Goal: Task Accomplishment & Management: Use online tool/utility

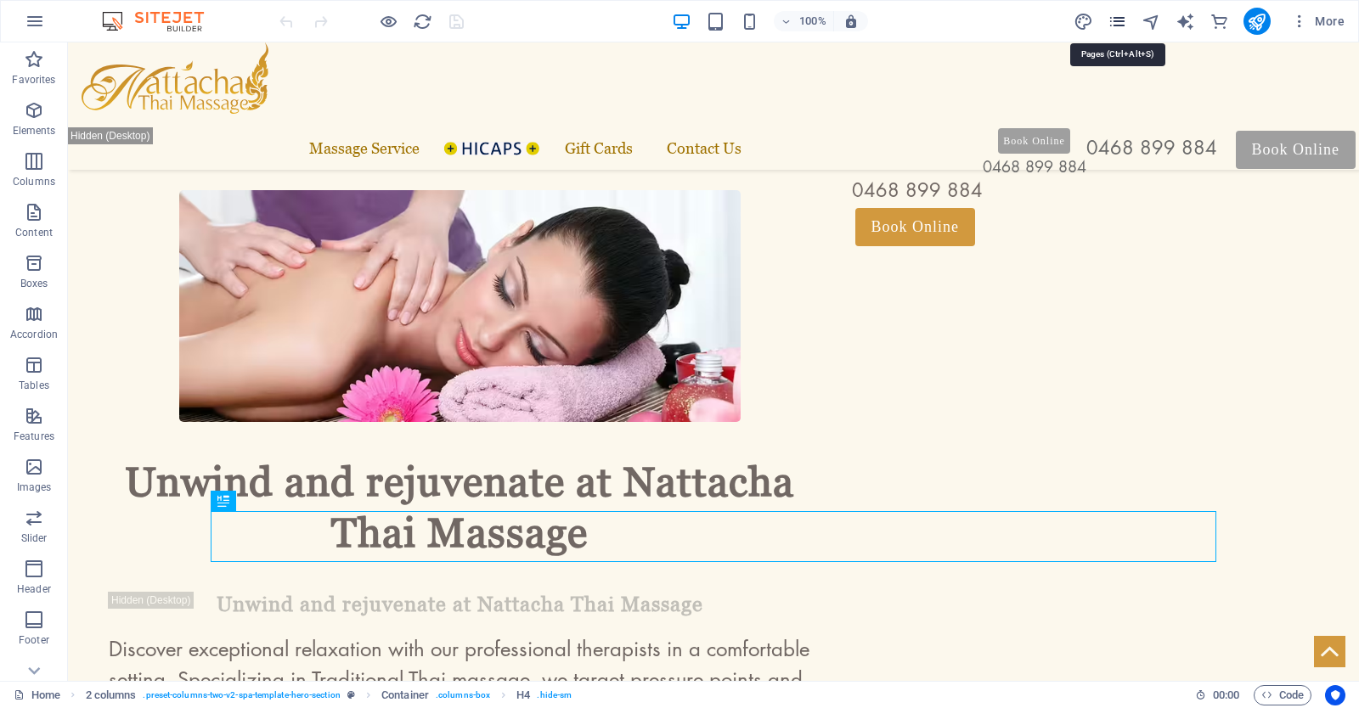
click at [1118, 21] on icon "pages" at bounding box center [1117, 22] width 20 height 20
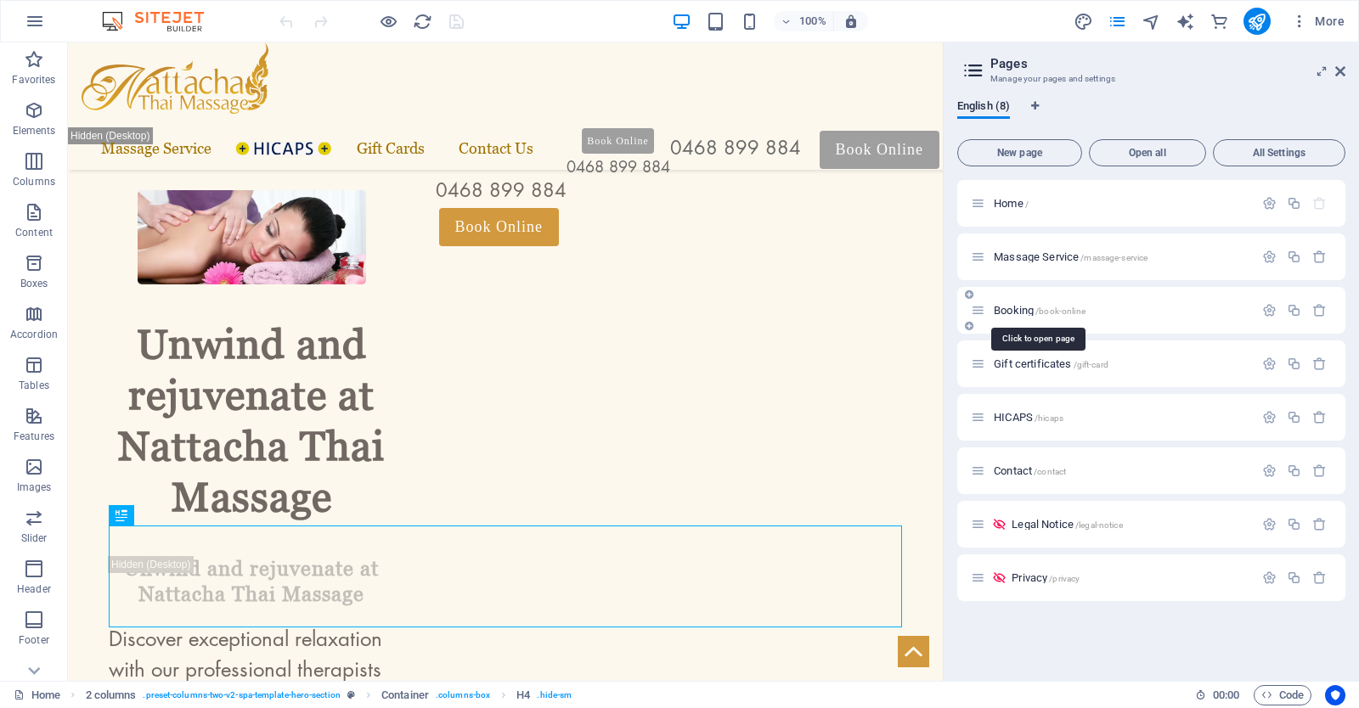
click at [1022, 307] on span "Booking /book-online" at bounding box center [1040, 310] width 92 height 13
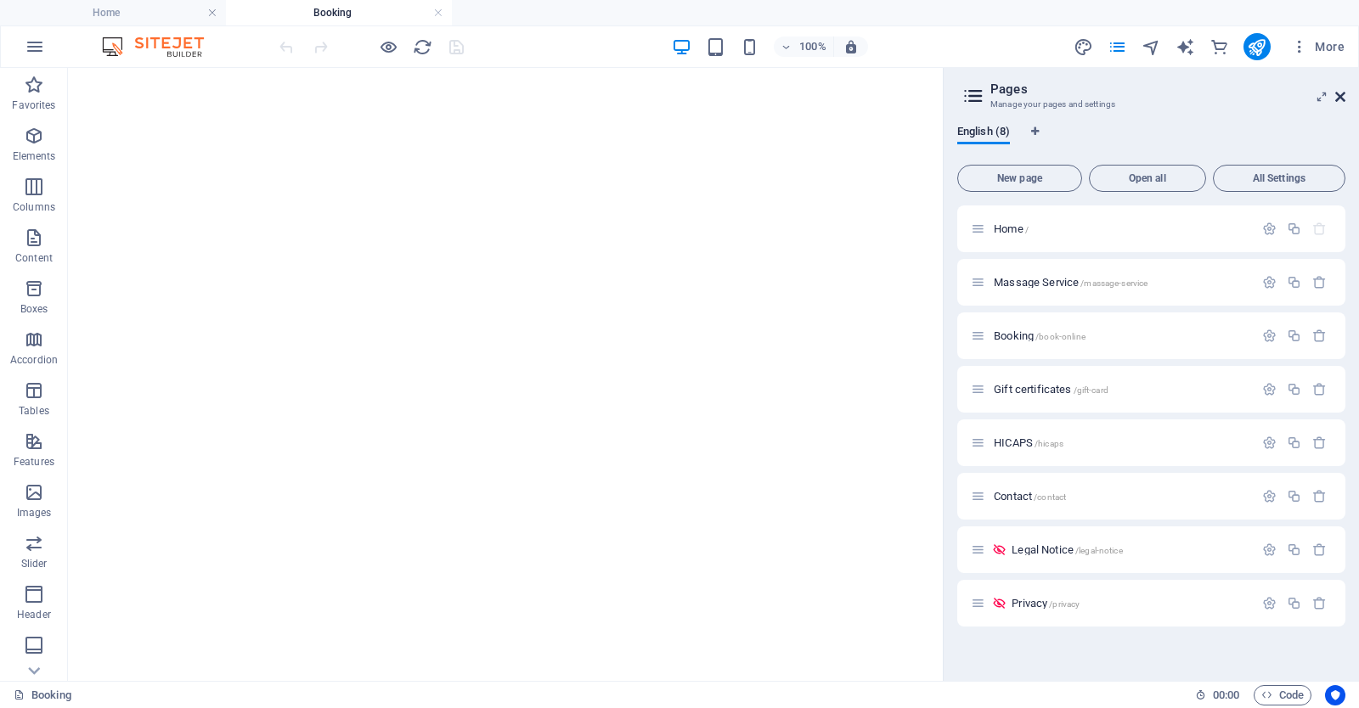
click at [1342, 96] on icon at bounding box center [1340, 97] width 10 height 14
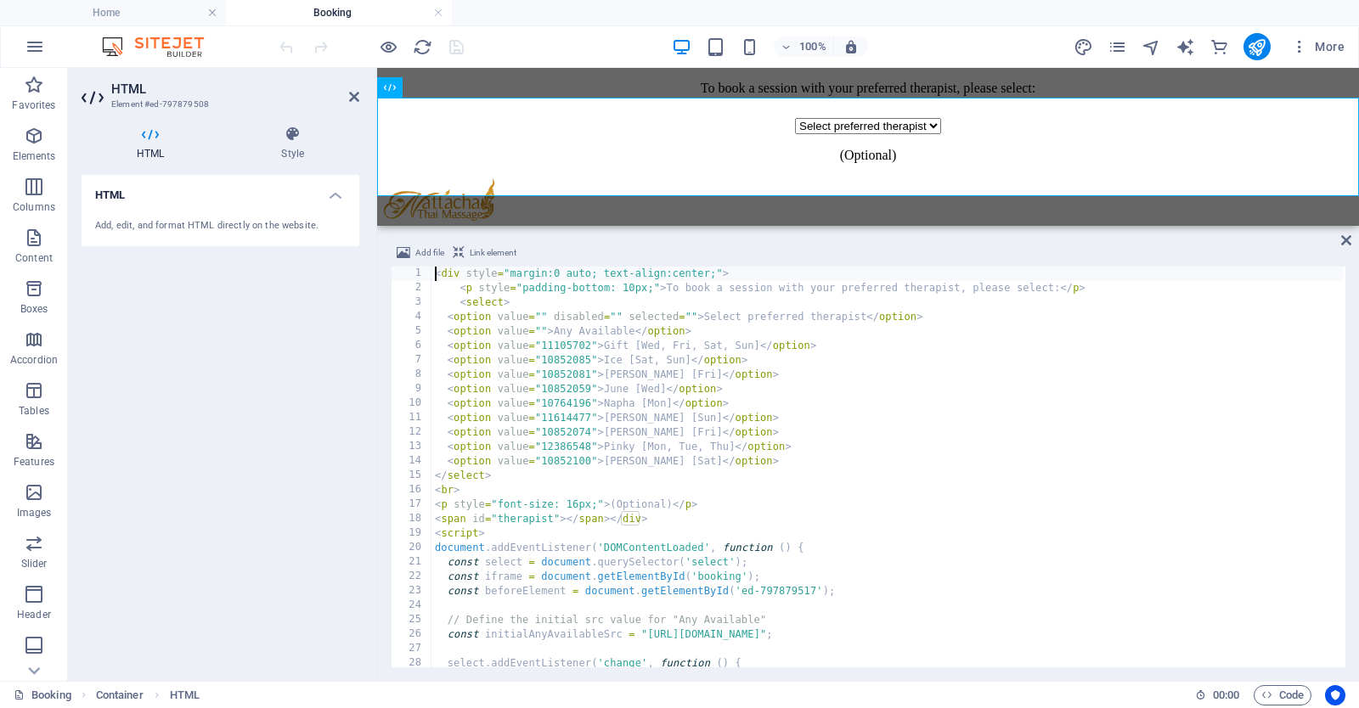
scroll to position [419, 0]
drag, startPoint x: 825, startPoint y: 345, endPoint x: 425, endPoint y: 349, distance: 400.0
click at [425, 349] on div "<div style="margin:0 auto; text-align:center;"> 1 2 3 4 5 6 7 8 9 10 11 12 13 1…" at bounding box center [868, 467] width 955 height 401
click at [716, 332] on div "< div style = "margin:0 auto; text-align:center;" > < p style = "padding-bottom…" at bounding box center [960, 480] width 1059 height 427
type textarea "<option value="">Any Available</option>"
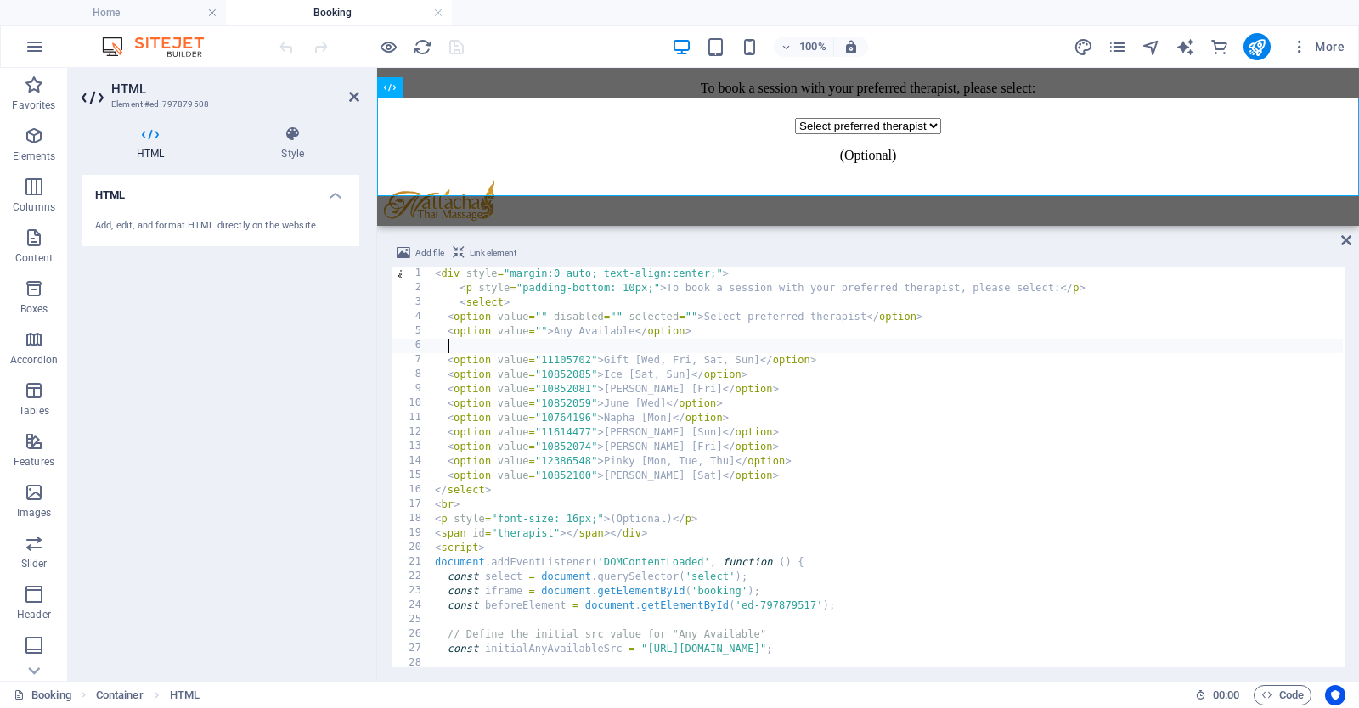
paste textarea "<option value="11105702">Gift [Wed, Fri, Sat, Sun]</option>"
drag, startPoint x: 459, startPoint y: 346, endPoint x: 447, endPoint y: 346, distance: 12.7
click at [447, 346] on div "< div style = "margin:0 auto; text-align:center;" > < p style = "padding-bottom…" at bounding box center [960, 480] width 1059 height 427
click at [612, 349] on div "< div style = "margin:0 auto; text-align:center;" > < p style = "padding-bottom…" at bounding box center [960, 480] width 1059 height 427
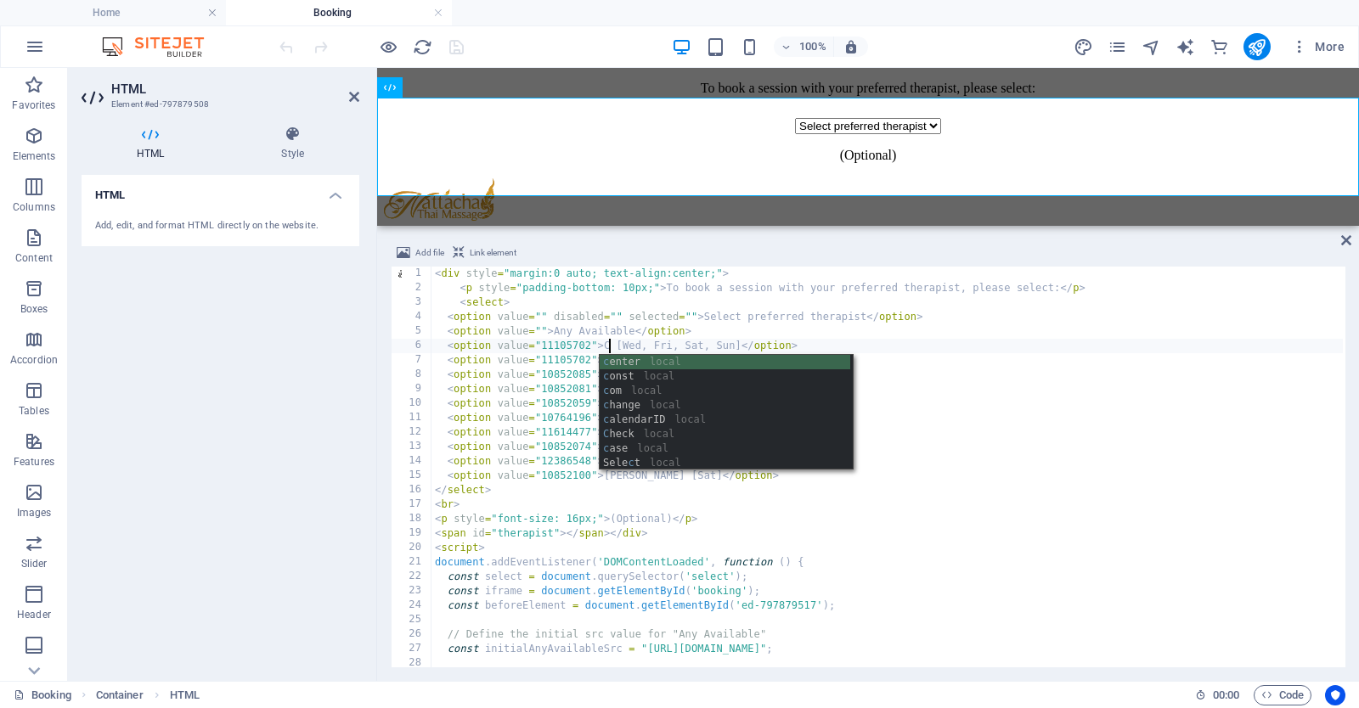
scroll to position [0, 14]
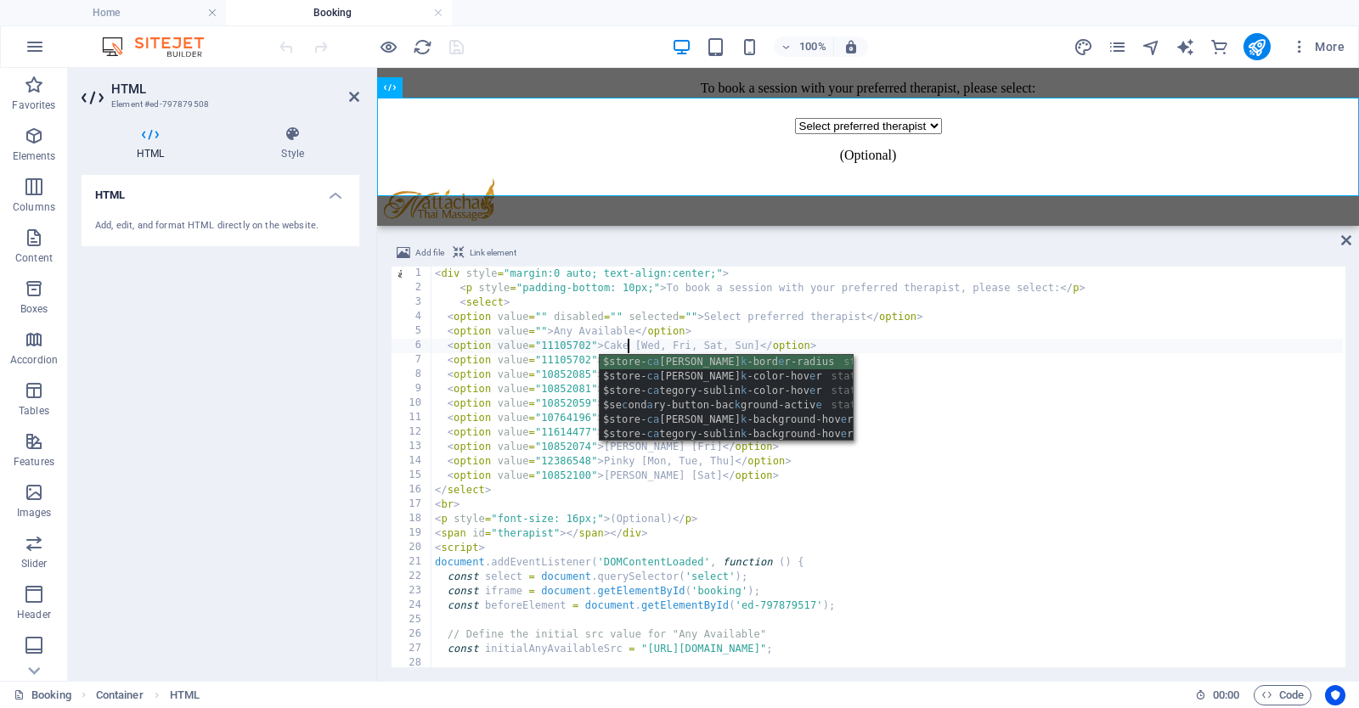
click at [678, 341] on div "< div style = "margin:0 auto; text-align:center;" > < p style = "padding-bottom…" at bounding box center [960, 480] width 1059 height 427
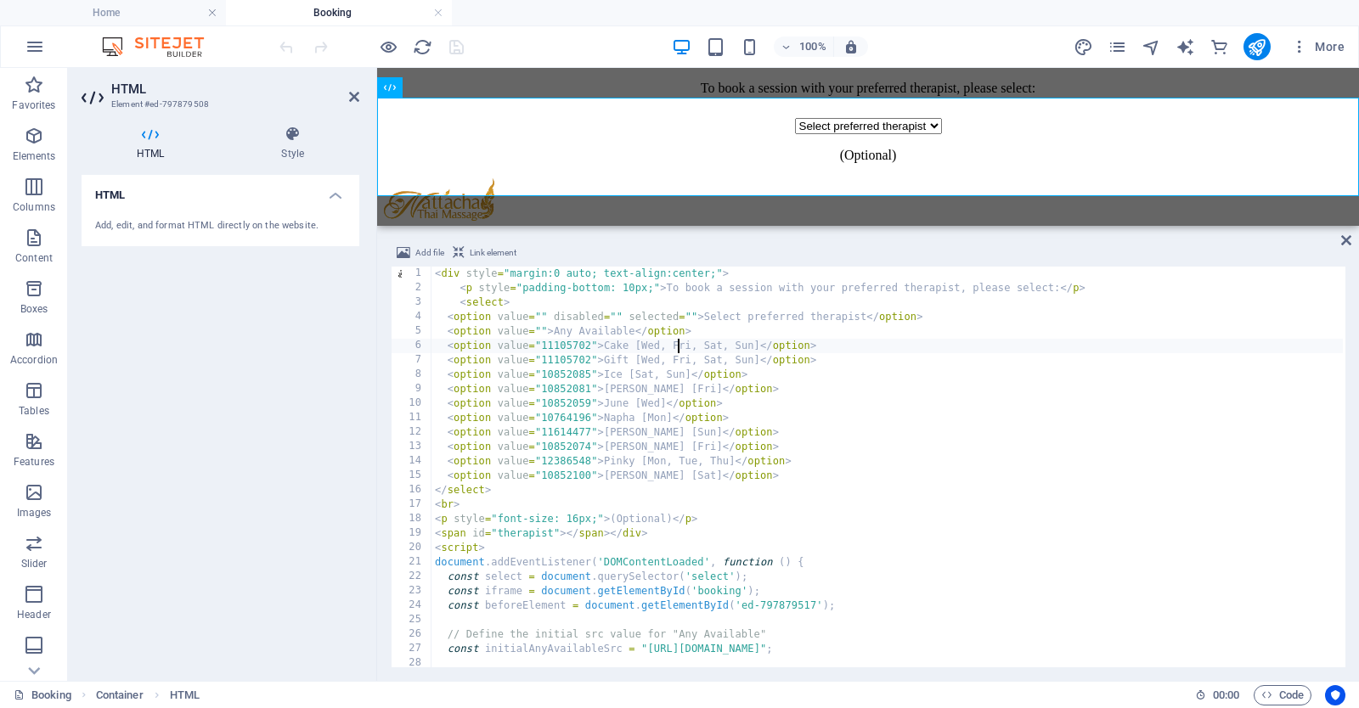
click at [678, 341] on div "< div style = "margin:0 auto; text-align:center;" > < p style = "padding-bottom…" at bounding box center [960, 480] width 1059 height 427
click at [560, 344] on div "< div style = "margin:0 auto; text-align:center;" > < p style = "padding-bottom…" at bounding box center [960, 480] width 1059 height 427
paste textarea "2839559"
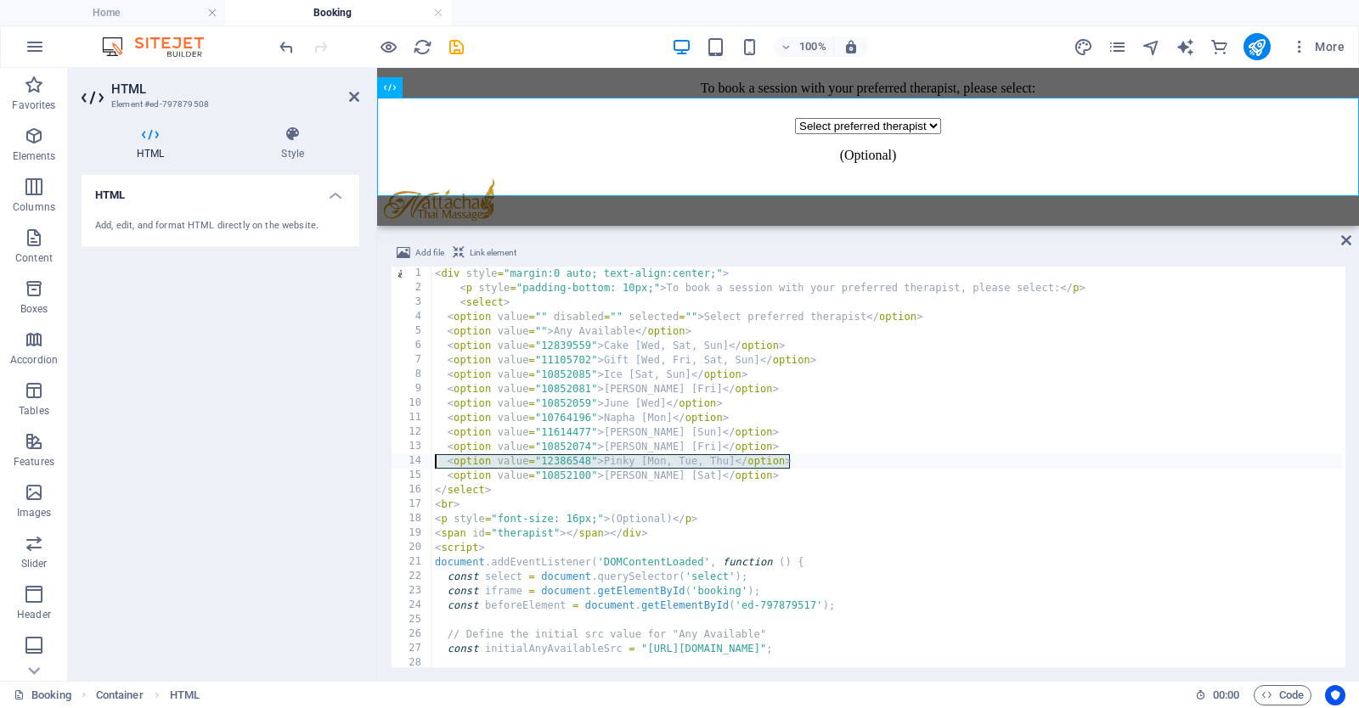
drag, startPoint x: 800, startPoint y: 462, endPoint x: 431, endPoint y: 465, distance: 369.4
click at [431, 465] on div "<option value="12839559">Cake [Wed, Sat, Sun]</option> 1 2 3 4 5 6 7 8 9 10 11 …" at bounding box center [868, 467] width 955 height 401
click at [748, 391] on div "< div style = "margin:0 auto; text-align:center;" > < p style = "padding-bottom…" at bounding box center [960, 480] width 1059 height 427
type textarea "<option value="10852081">[PERSON_NAME] [Fri]</option>"
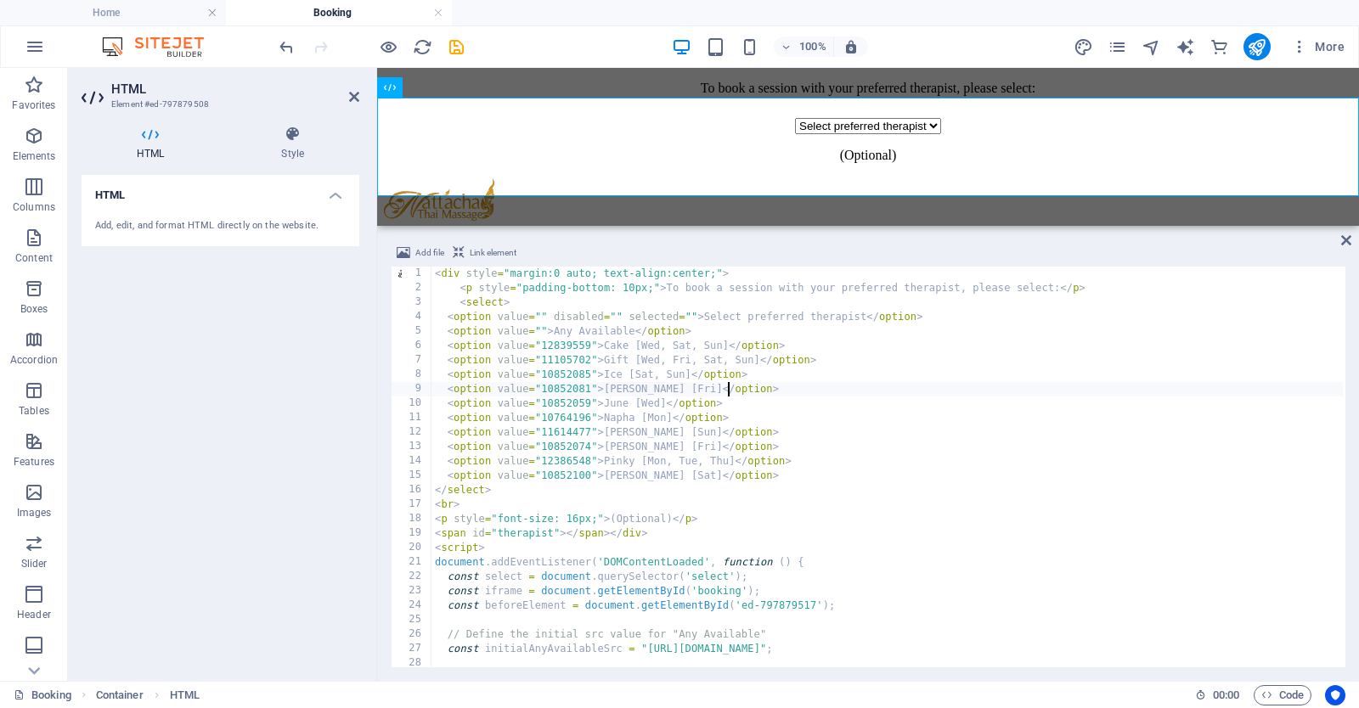
scroll to position [0, 0]
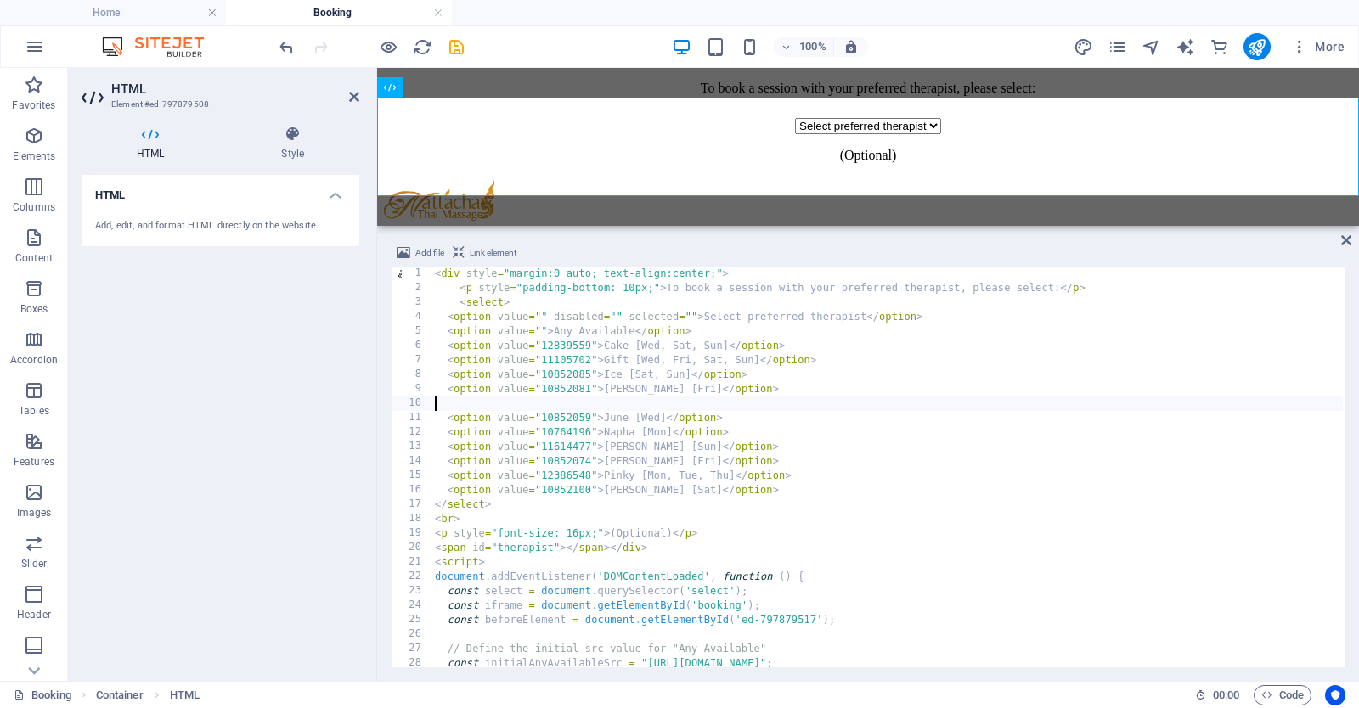
type textarea "<option value="10852081">[PERSON_NAME] [Fri]</option>"
paste textarea "<option value="12386548">Pinky [Mon, Tue, Thu]</option>"
click at [613, 405] on div "< div style = "margin:0 auto; text-align:center;" > < p style = "padding-bottom…" at bounding box center [960, 480] width 1059 height 427
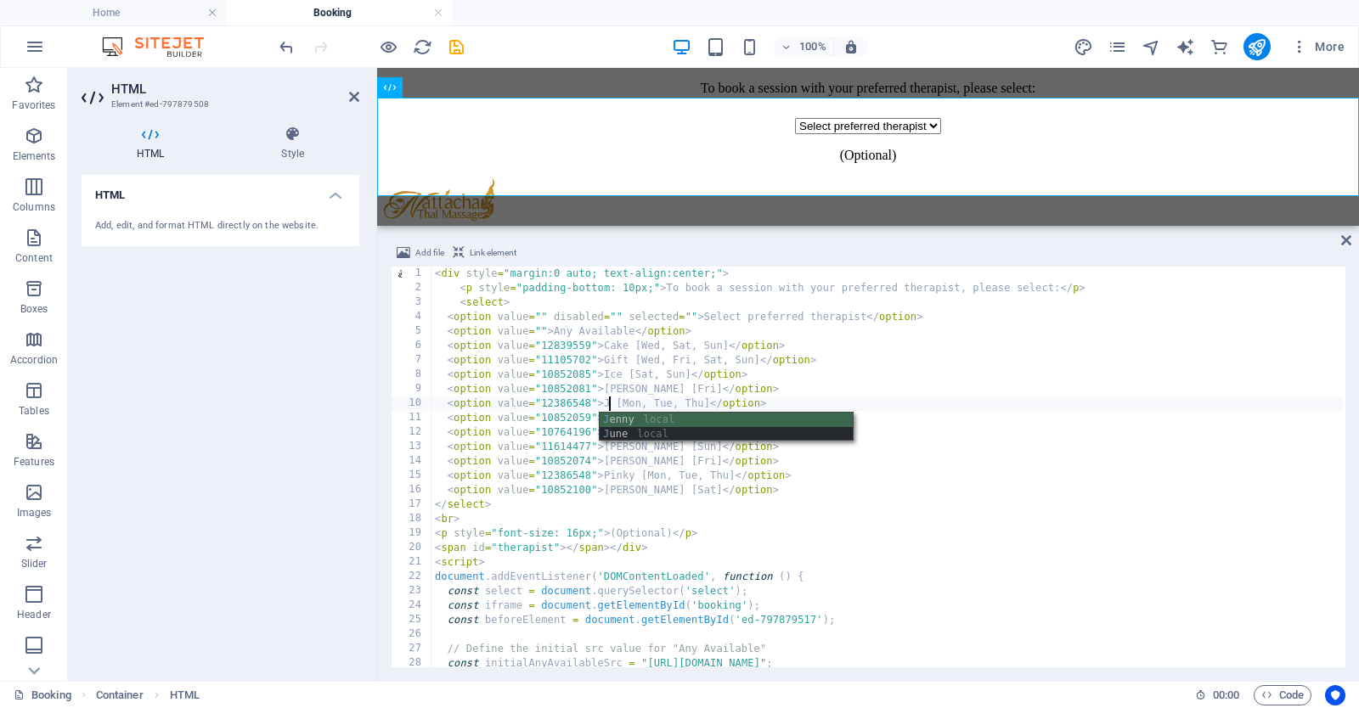
scroll to position [0, 14]
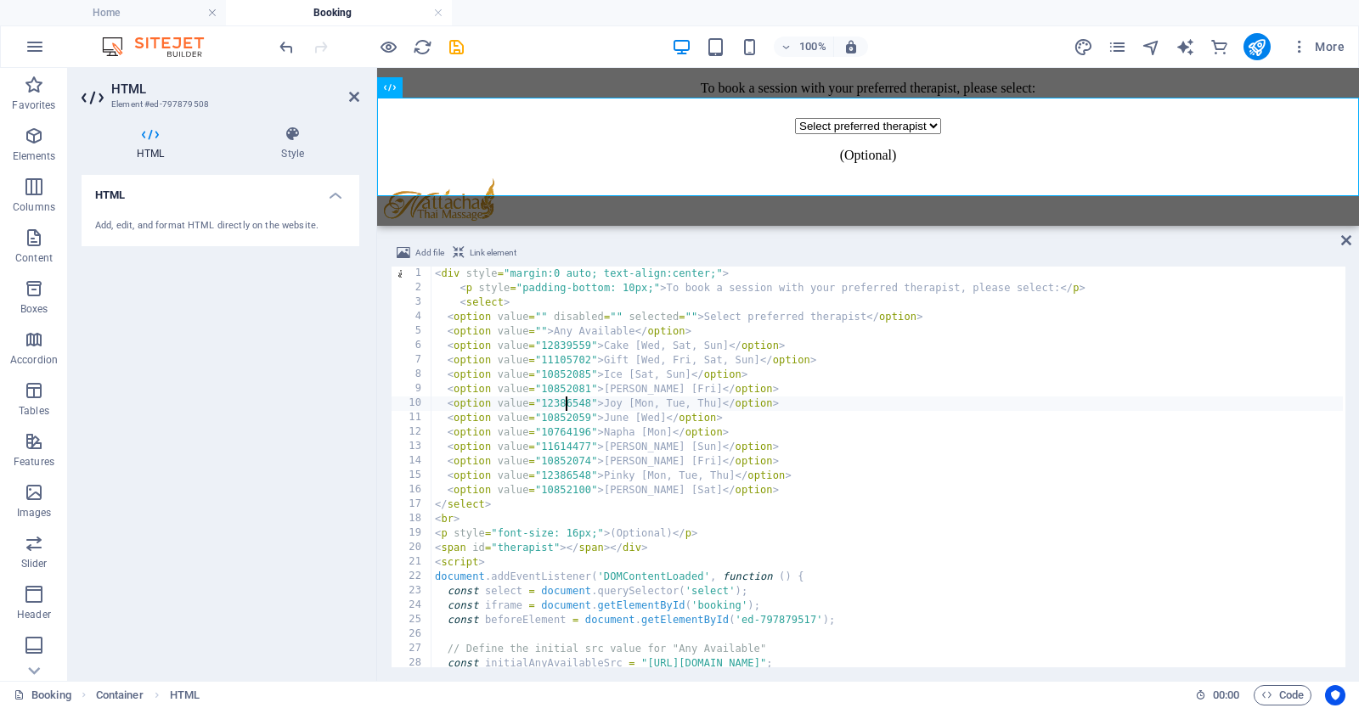
click at [562, 399] on div "< div style = "margin:0 auto; text-align:center;" > < p style = "padding-bottom…" at bounding box center [960, 480] width 1059 height 427
paste textarea "839553"
type textarea "<option value="12839553">Joy [Mon, Tue, Thu]</option>"
click at [457, 45] on icon "save" at bounding box center [457, 47] width 20 height 20
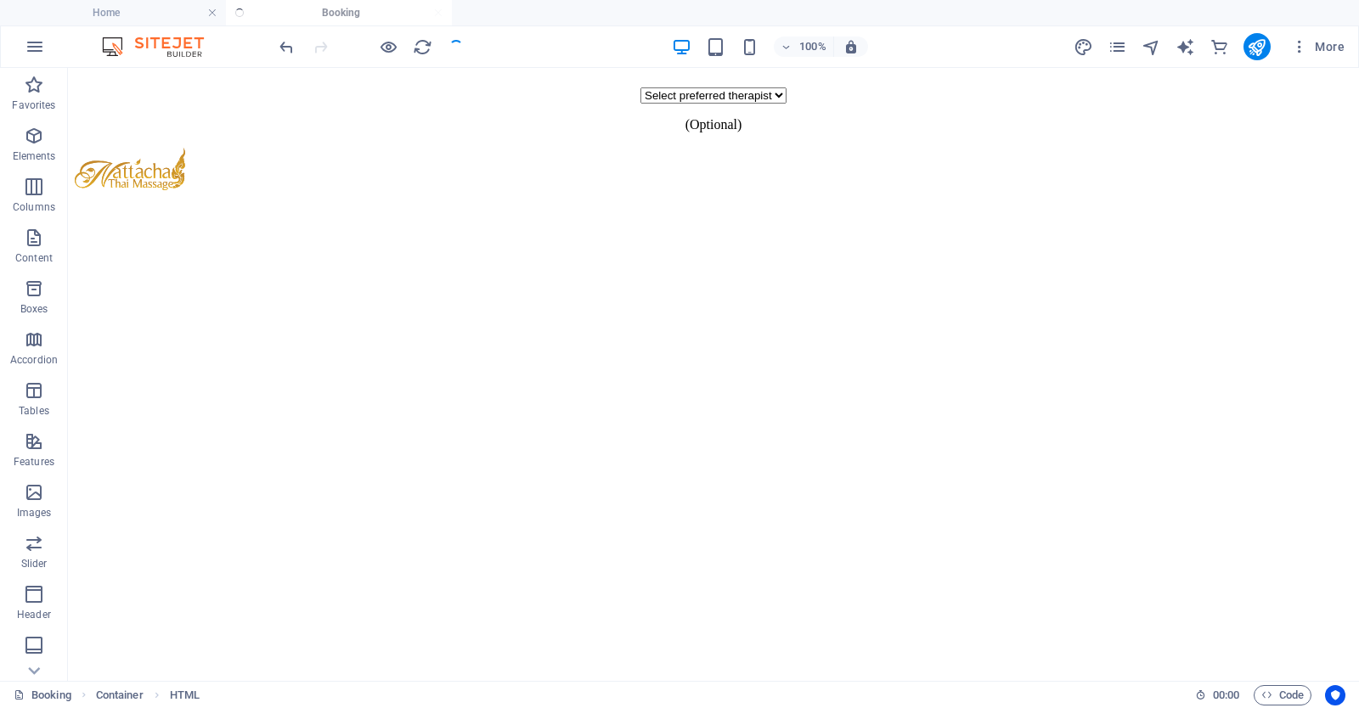
scroll to position [334, 0]
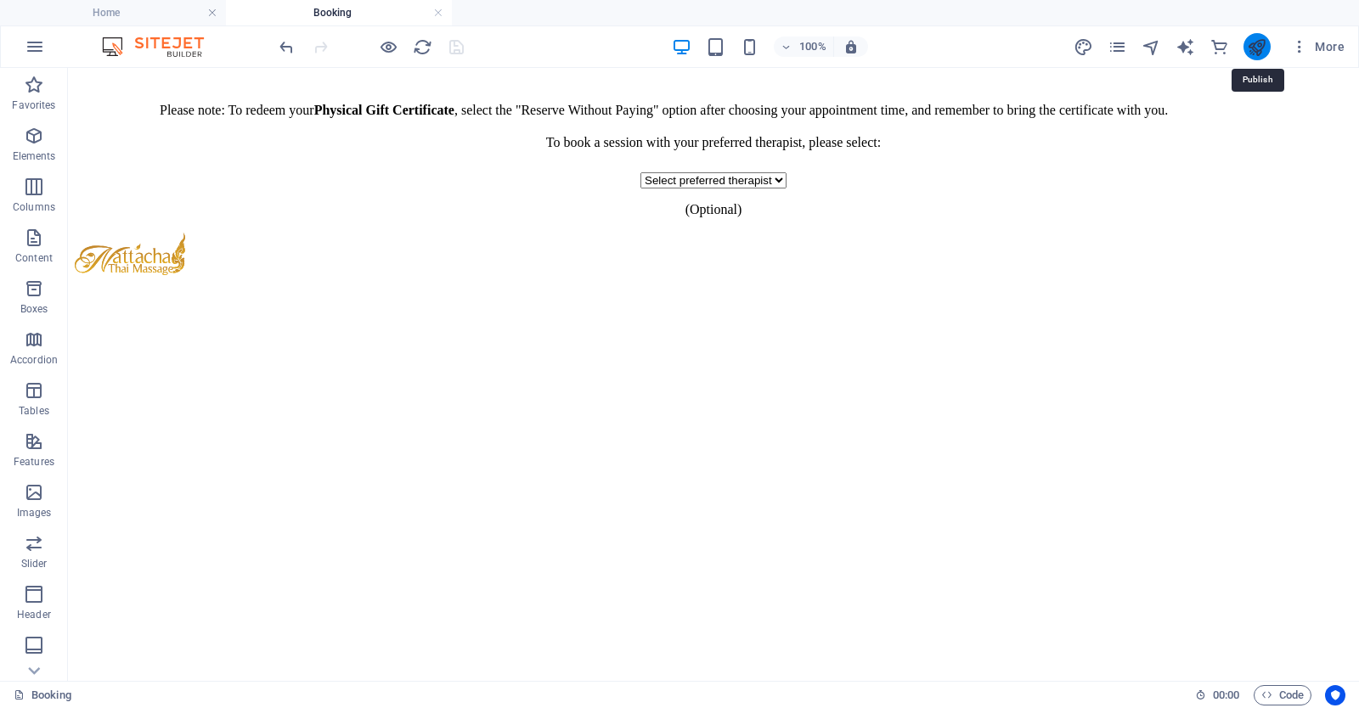
click at [1254, 54] on icon "publish" at bounding box center [1257, 47] width 20 height 20
